Goal: Task Accomplishment & Management: Complete application form

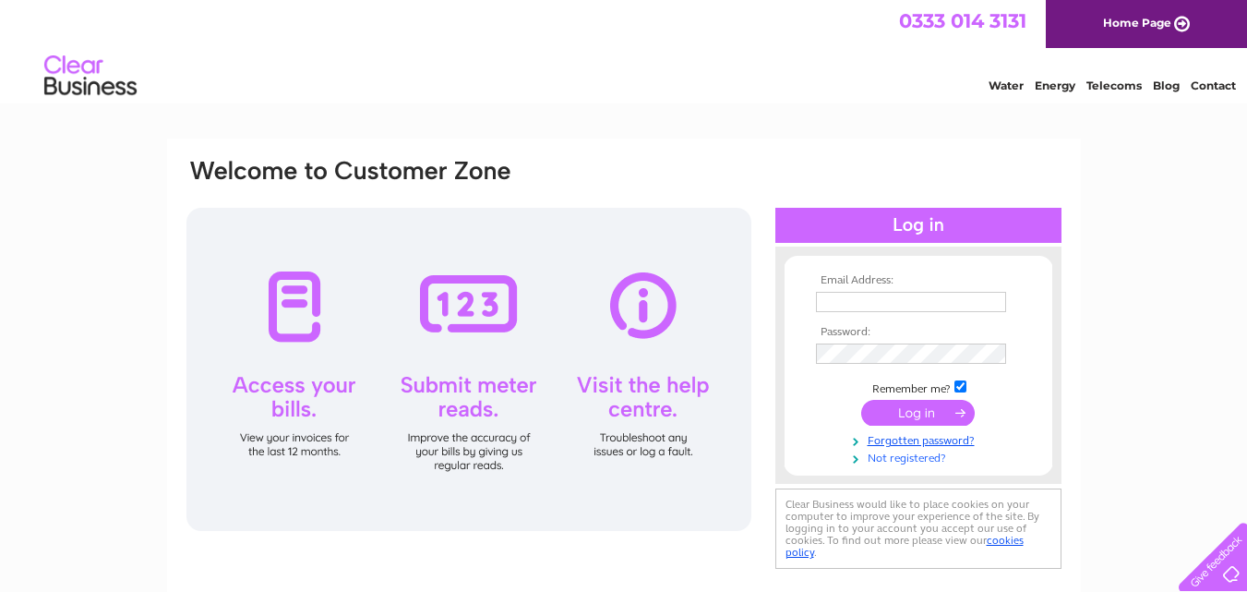
click at [905, 462] on link "Not registered?" at bounding box center [920, 457] width 209 height 18
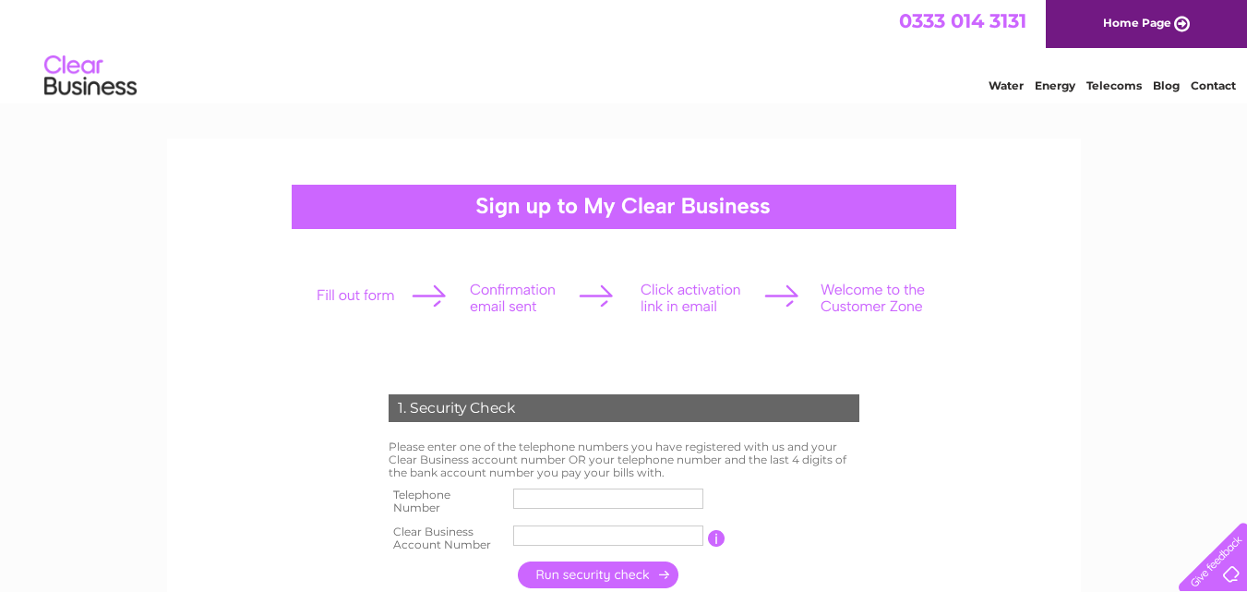
scroll to position [185, 0]
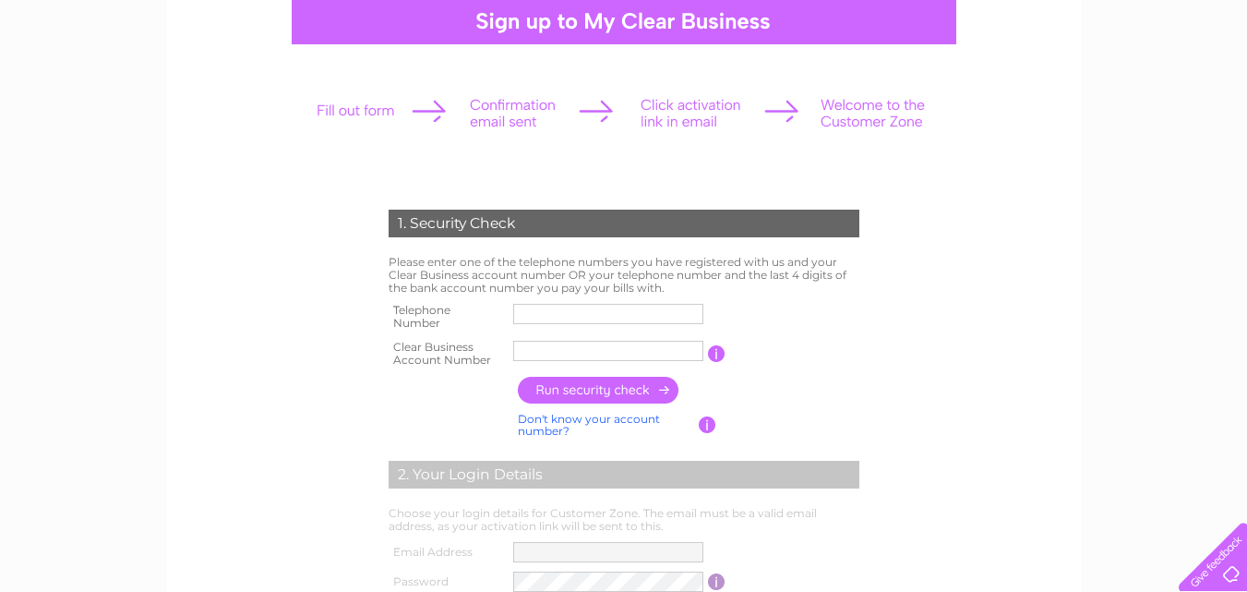
click at [549, 321] on input "text" at bounding box center [608, 314] width 190 height 20
type input "01454281607"
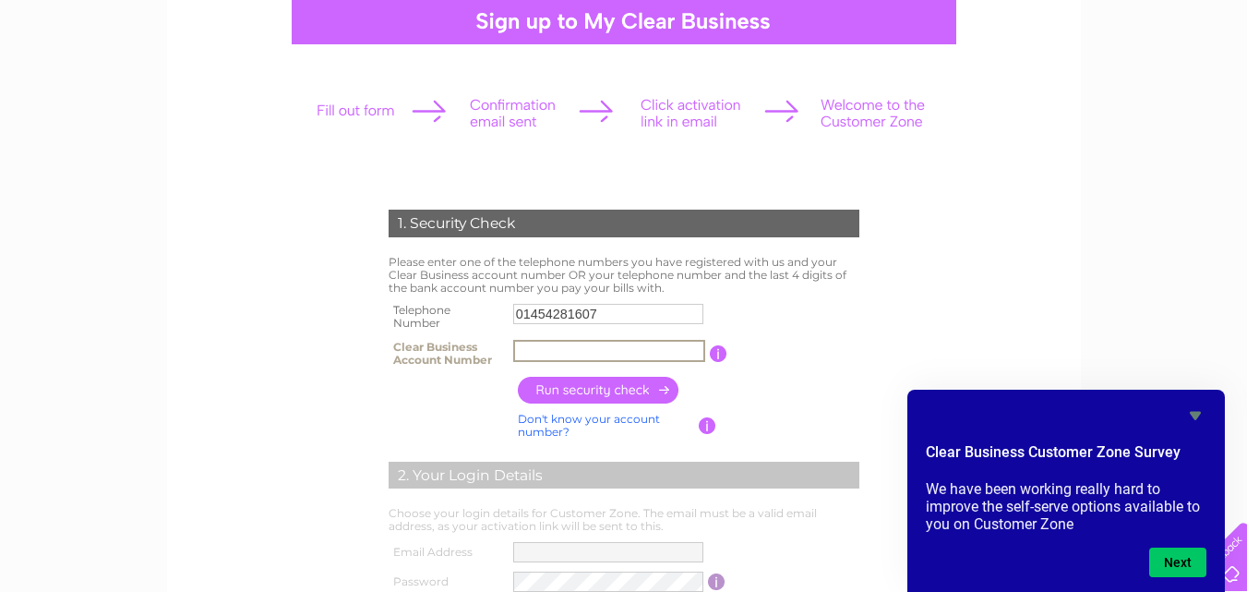
click at [625, 349] on input "text" at bounding box center [609, 351] width 192 height 22
paste input "CB3031648"
type input "CB3031648"
click at [583, 389] on input "button" at bounding box center [599, 390] width 162 height 27
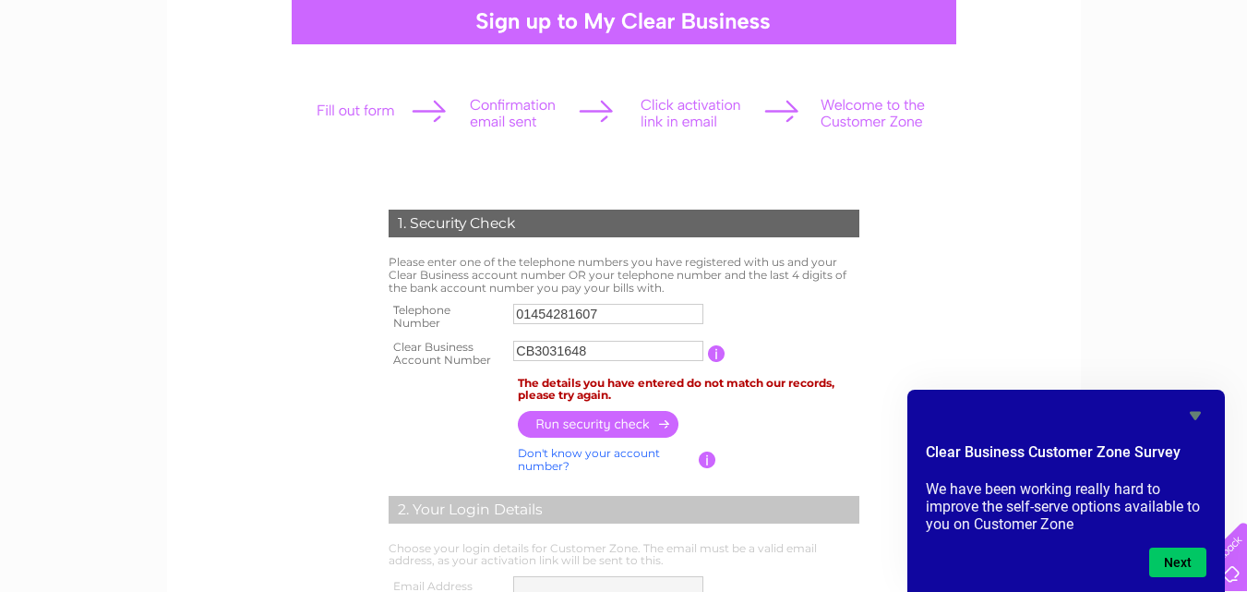
click at [722, 359] on input "button" at bounding box center [717, 353] width 18 height 17
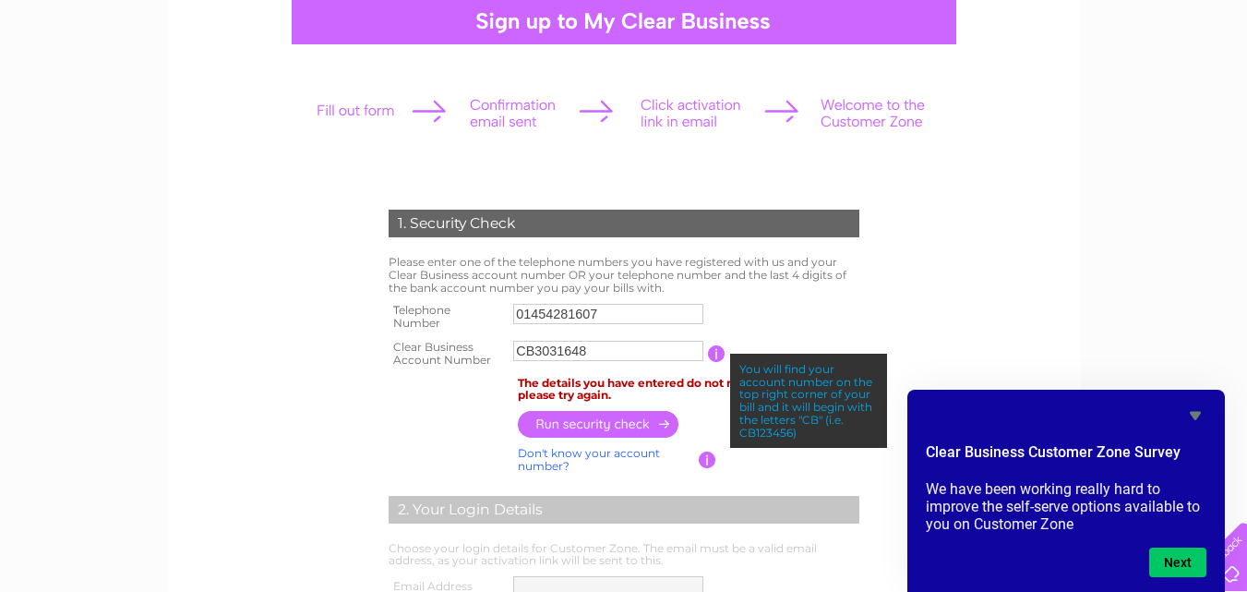
click at [936, 289] on form "1. Security Check Please enter one of the telephone numbers you have registered…" at bounding box center [624, 535] width 879 height 725
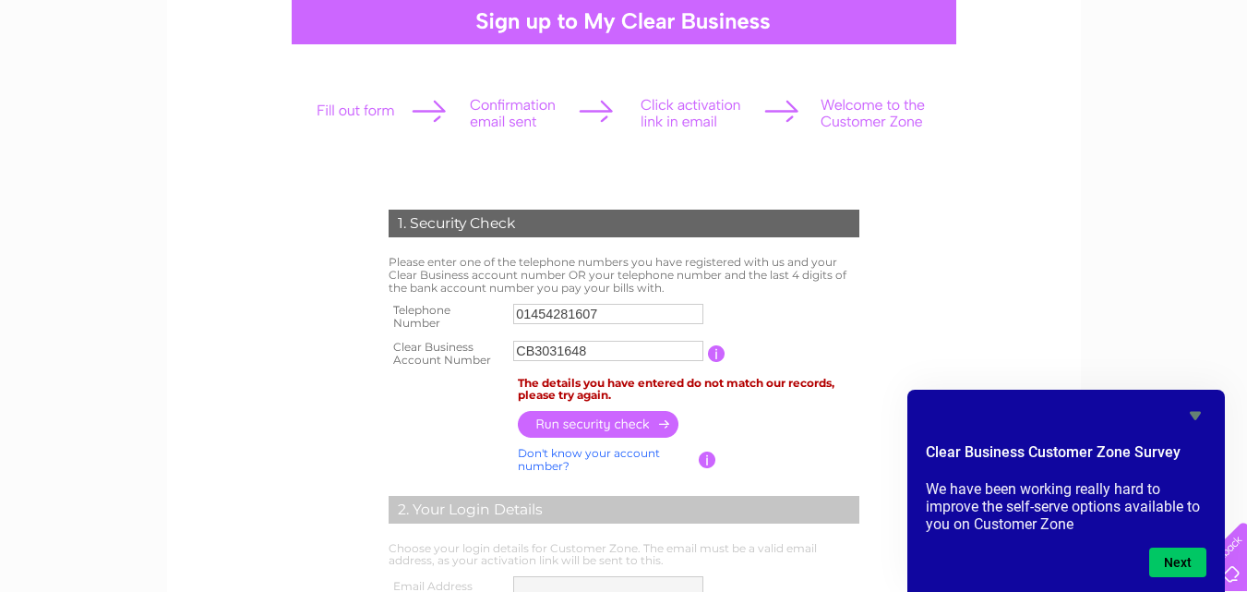
scroll to position [92, 0]
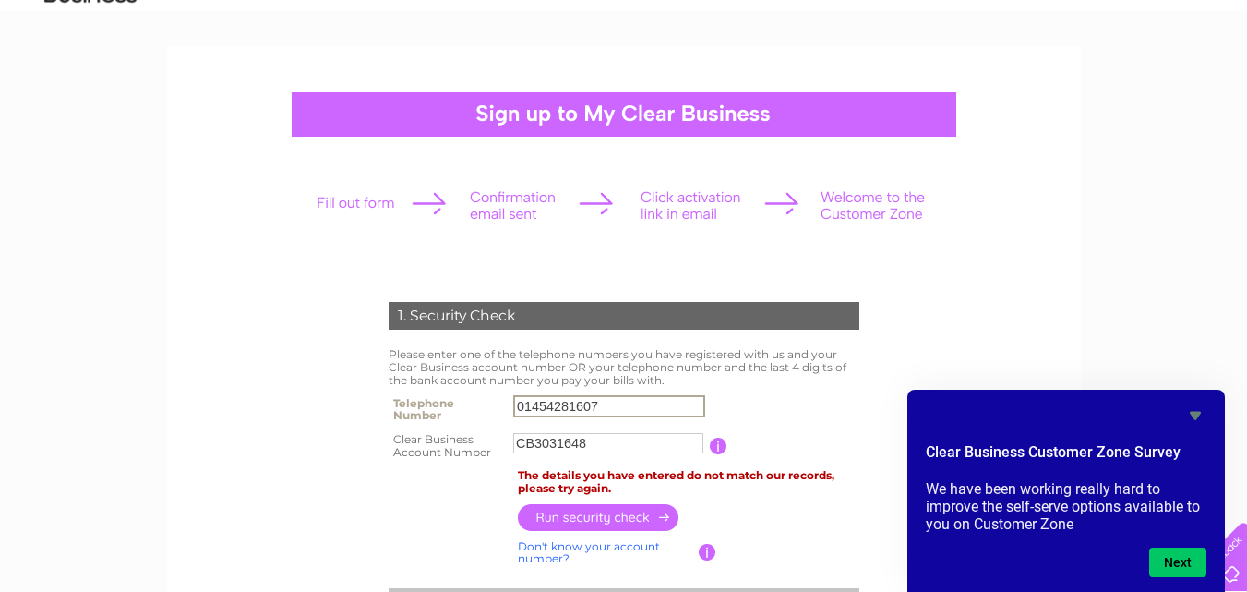
drag, startPoint x: 615, startPoint y: 404, endPoint x: 425, endPoint y: 398, distance: 189.3
click at [425, 398] on tr "Telephone Number 01454281607" at bounding box center [624, 408] width 480 height 37
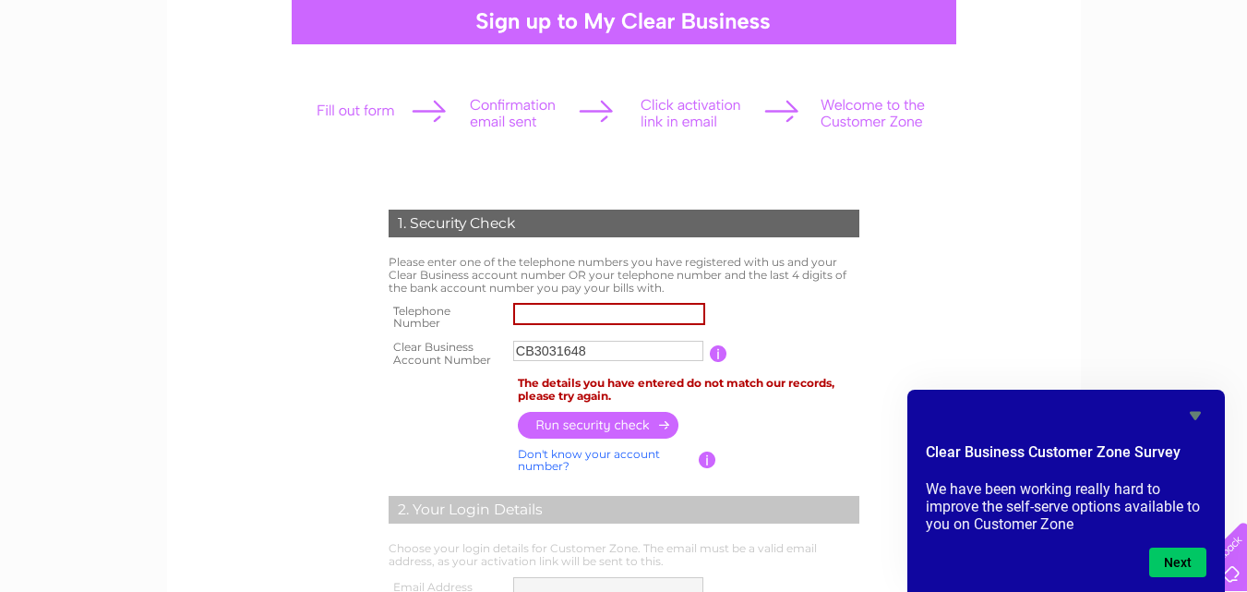
click at [369, 118] on div at bounding box center [623, 113] width 649 height 82
click at [568, 318] on input "text" at bounding box center [609, 314] width 192 height 22
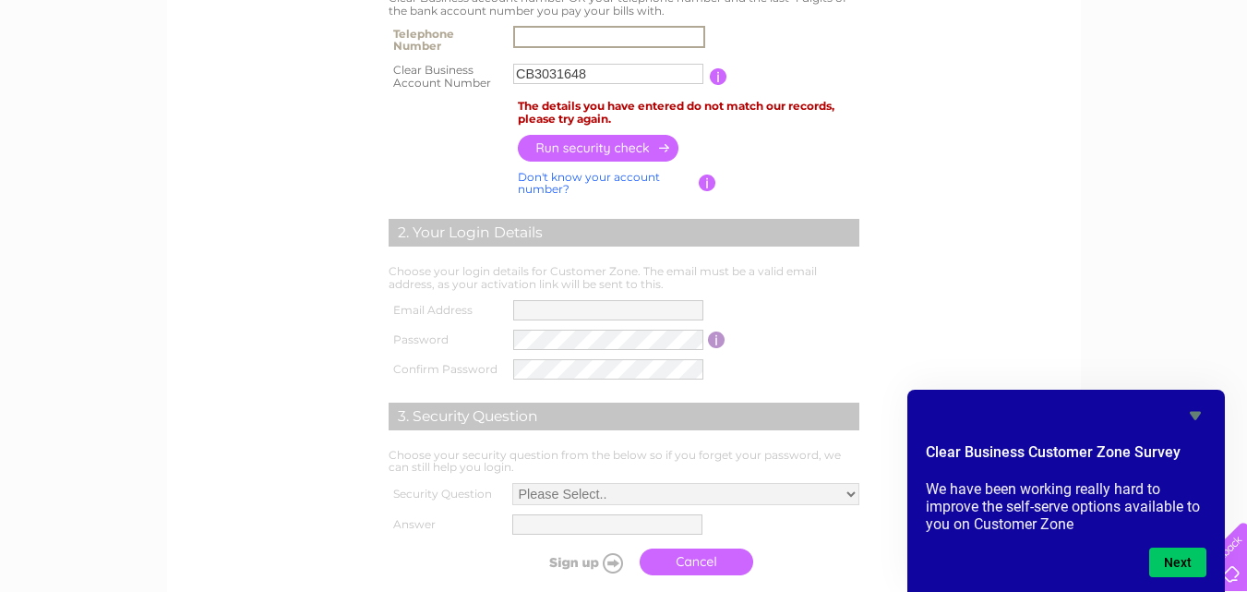
scroll to position [369, 0]
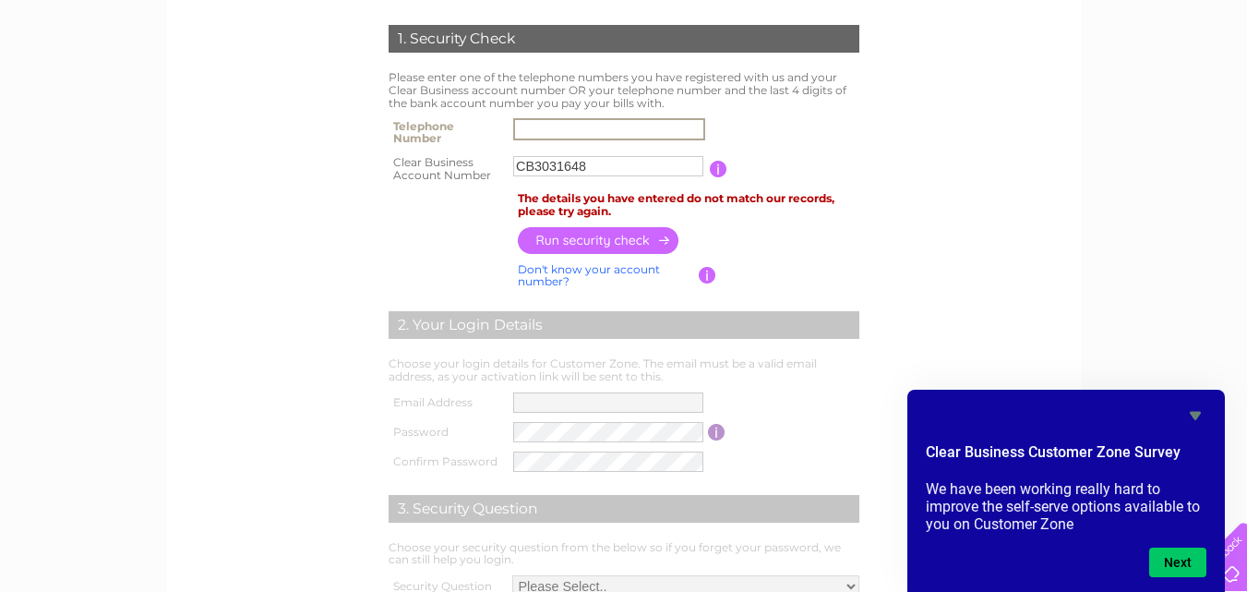
click at [618, 240] on input "button" at bounding box center [599, 240] width 162 height 27
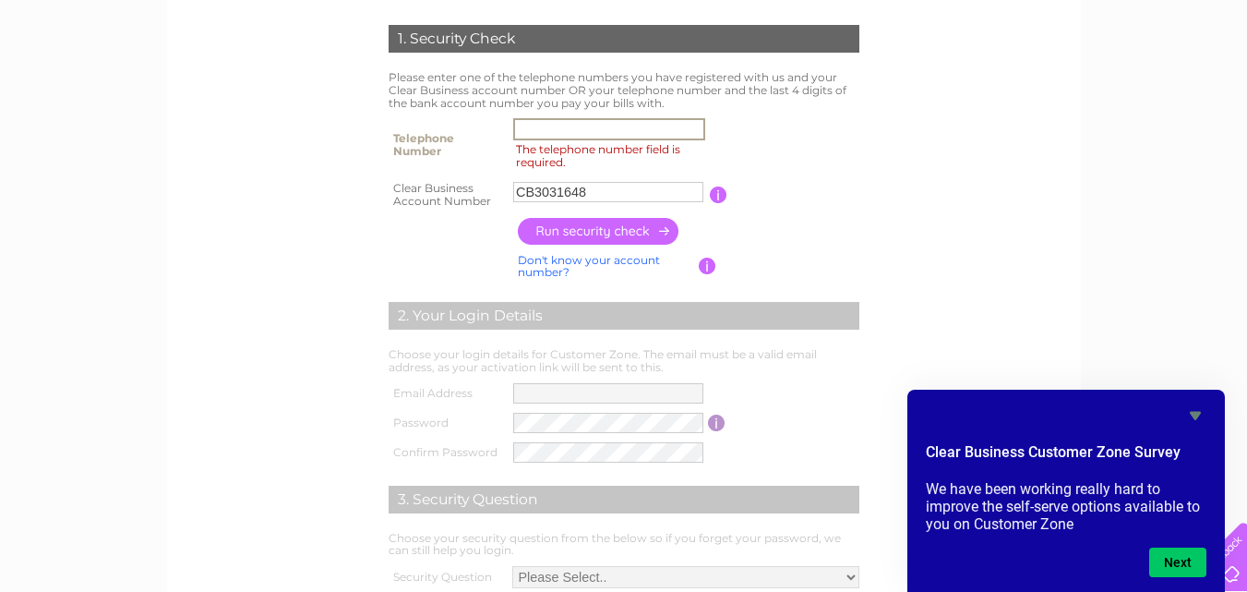
click at [579, 127] on input "The telephone number field is required." at bounding box center [609, 129] width 192 height 22
paste input "0161 301 72"
click at [554, 128] on input "0161 301 72" at bounding box center [609, 129] width 192 height 22
click at [571, 128] on input "0161301 72" at bounding box center [609, 129] width 192 height 22
click at [600, 228] on input "button" at bounding box center [599, 231] width 162 height 27
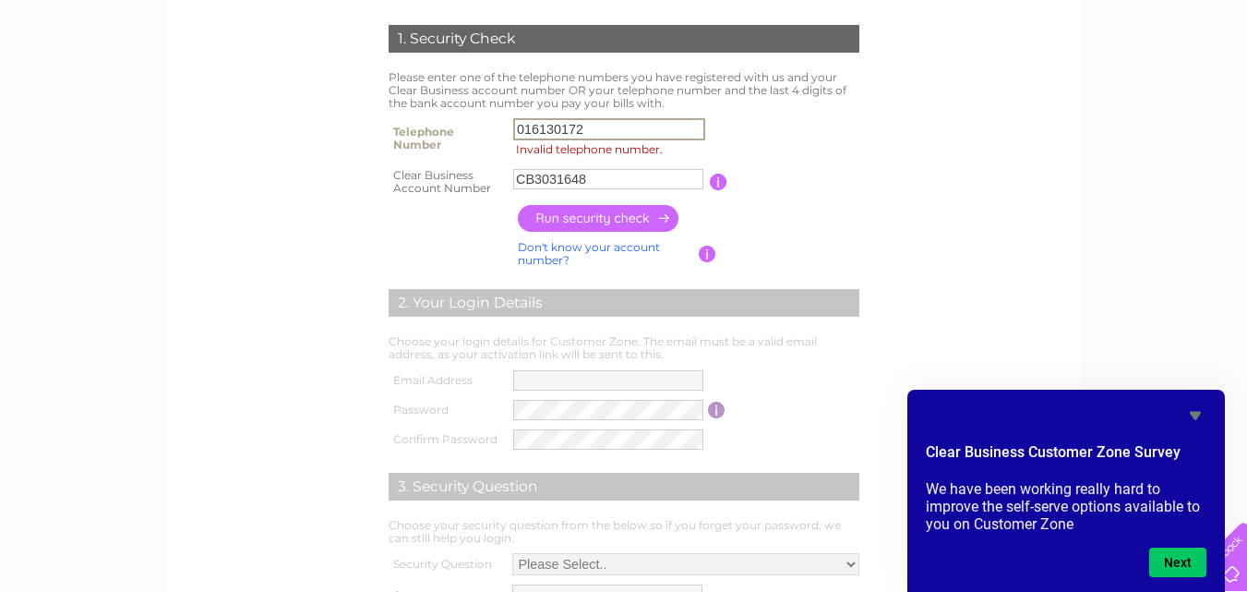
drag, startPoint x: 600, startPoint y: 131, endPoint x: 465, endPoint y: 126, distance: 134.8
click at [465, 126] on tr "Telephone Number 016130172 Invalid telephone number." at bounding box center [624, 139] width 480 height 50
paste input "301 70"
click at [580, 130] on input "0161 301 70" at bounding box center [609, 129] width 192 height 22
click at [553, 126] on input "0161 30170" at bounding box center [609, 129] width 192 height 22
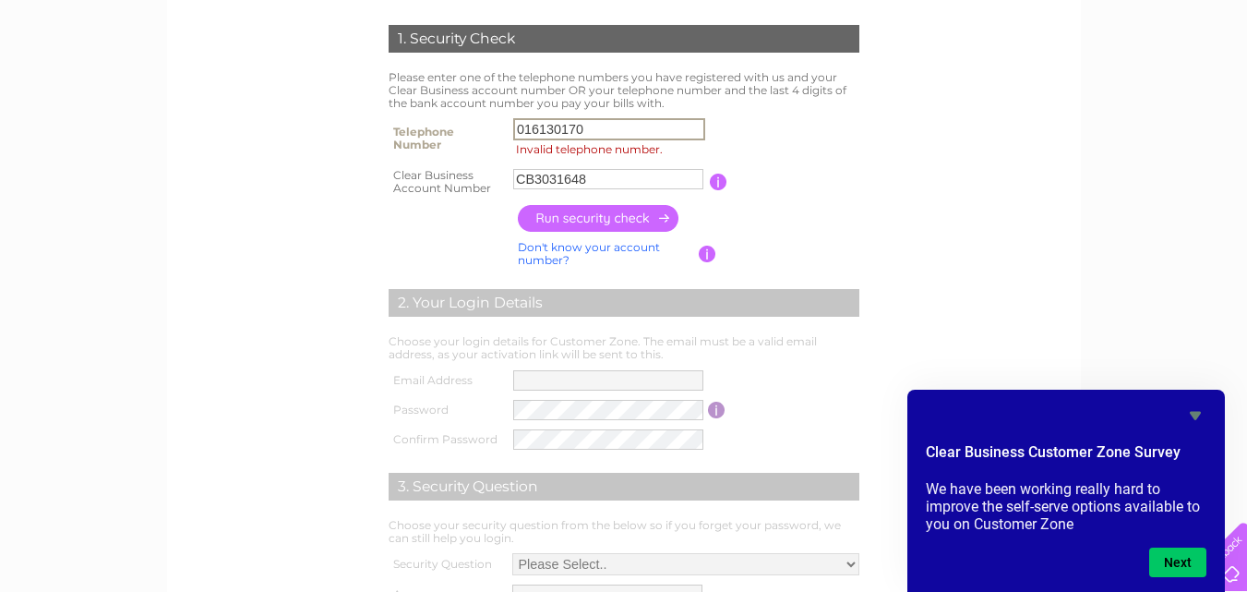
click at [623, 122] on input "016130170" at bounding box center [609, 129] width 192 height 22
click at [592, 220] on input "button" at bounding box center [599, 218] width 162 height 27
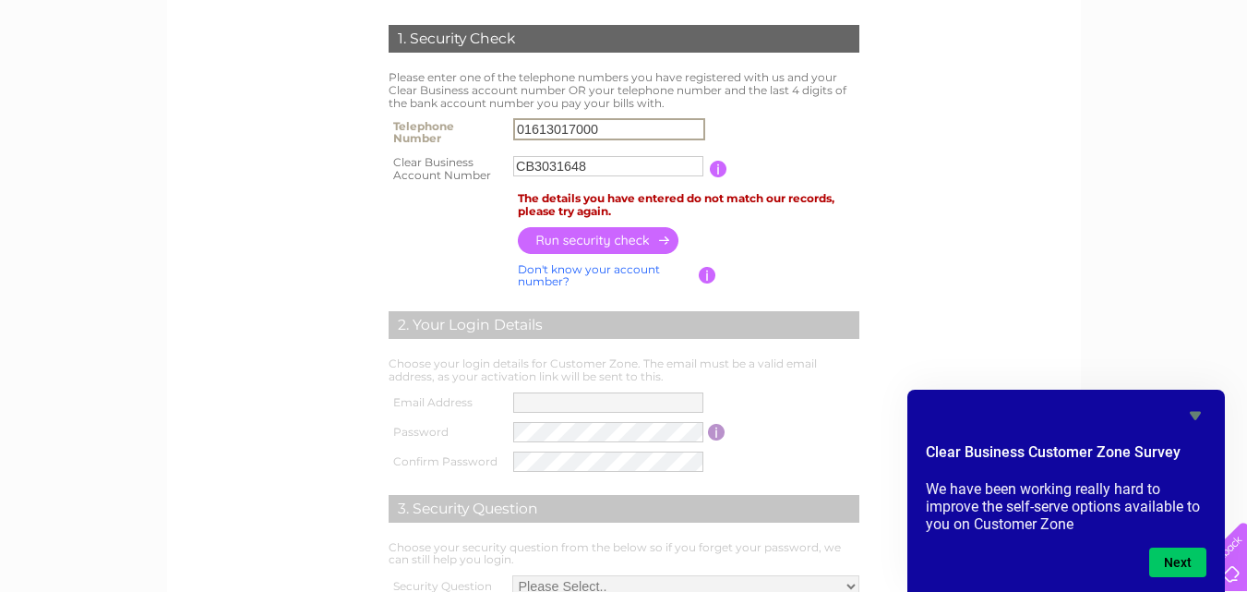
click at [580, 130] on input "01613017000" at bounding box center [609, 129] width 192 height 22
type input "01613017100"
click at [624, 231] on input "button" at bounding box center [599, 239] width 162 height 27
